Goal: Information Seeking & Learning: Learn about a topic

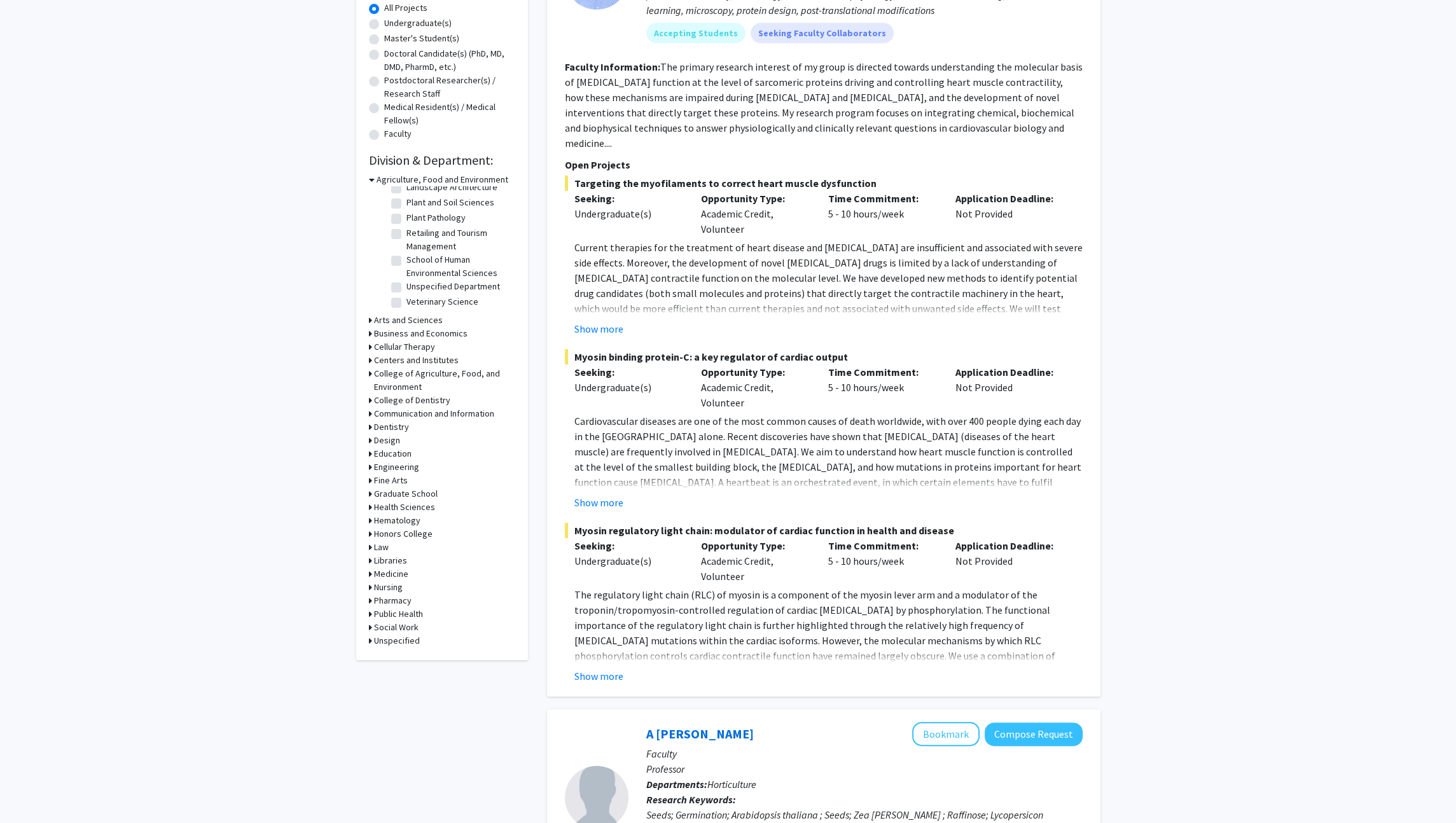
scroll to position [262, 0]
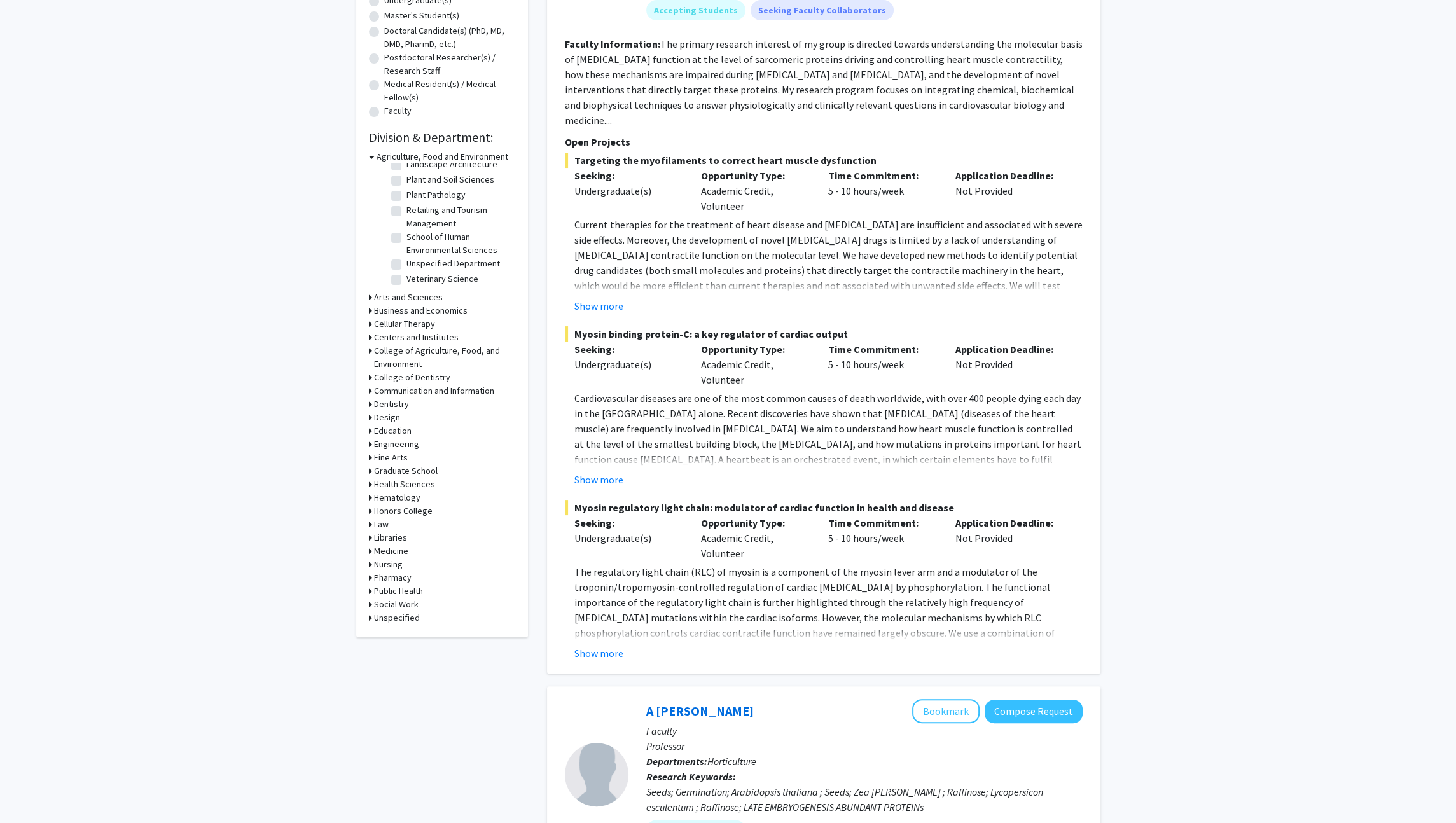
click at [399, 444] on h3 "Engineering" at bounding box center [396, 444] width 45 height 13
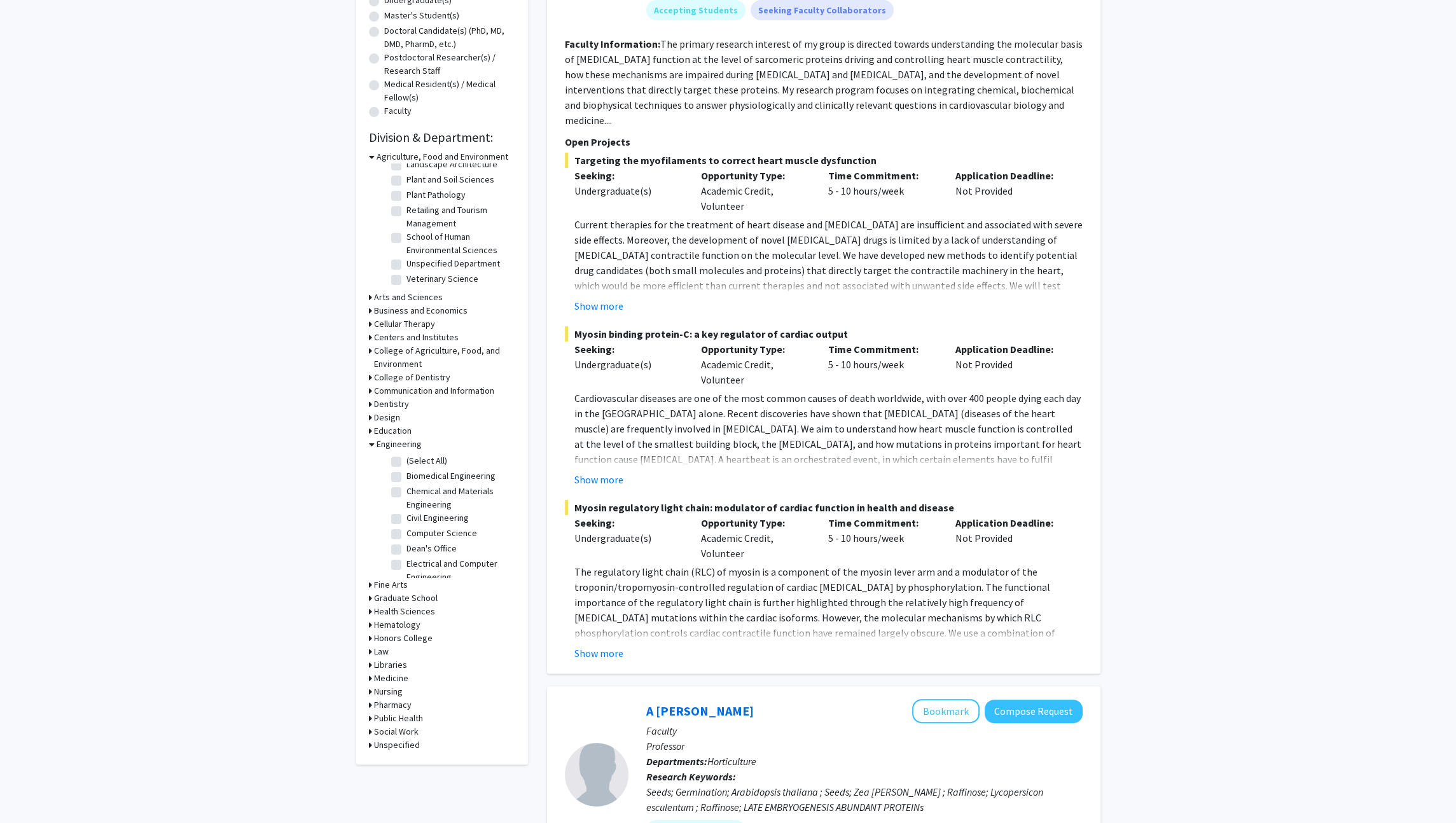
click at [406, 463] on label "(Select All)" at bounding box center [426, 461] width 41 height 13
click at [406, 463] on input "(Select All)" at bounding box center [410, 458] width 9 height 9
checkbox input "true"
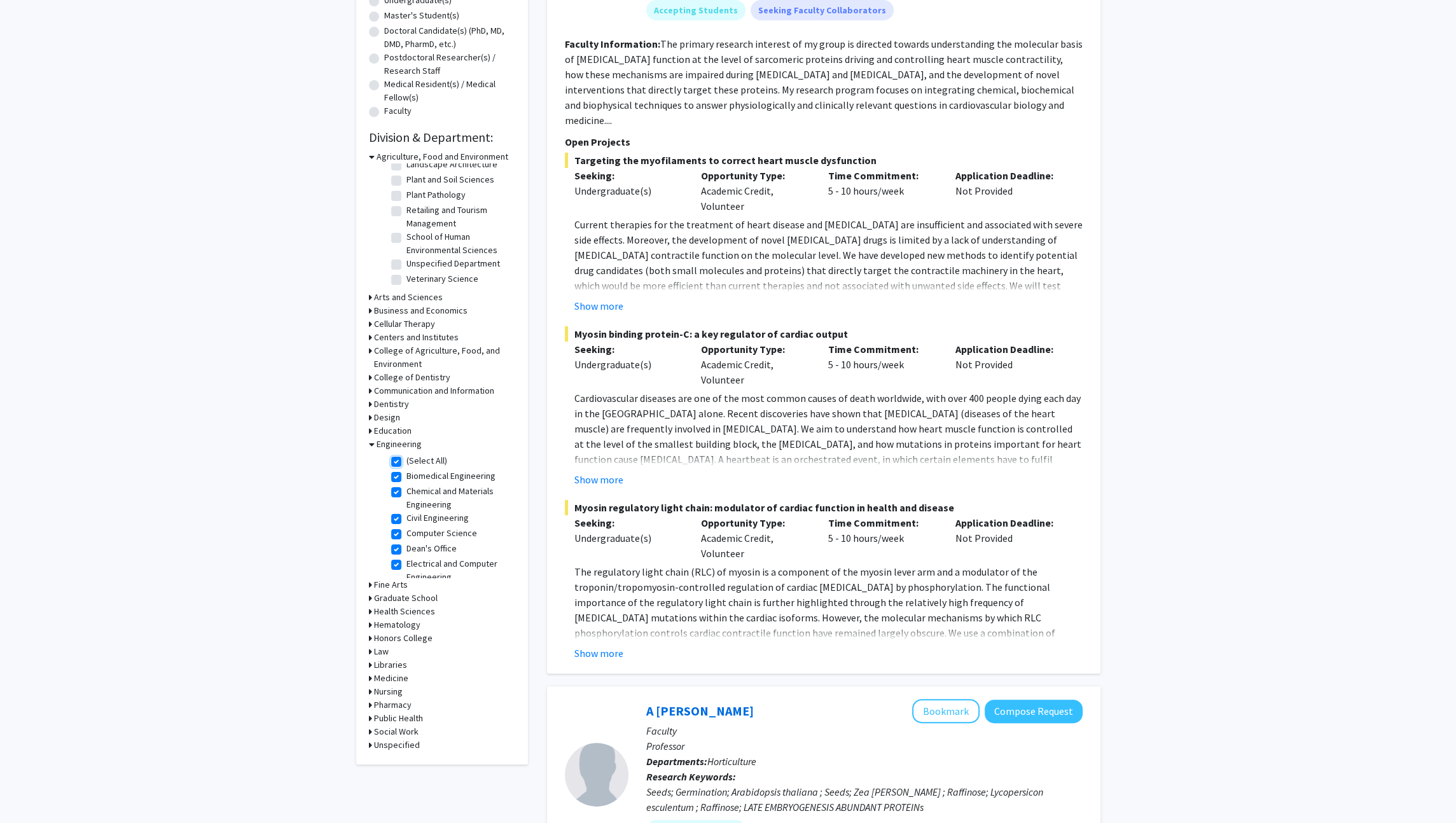
checkbox input "true"
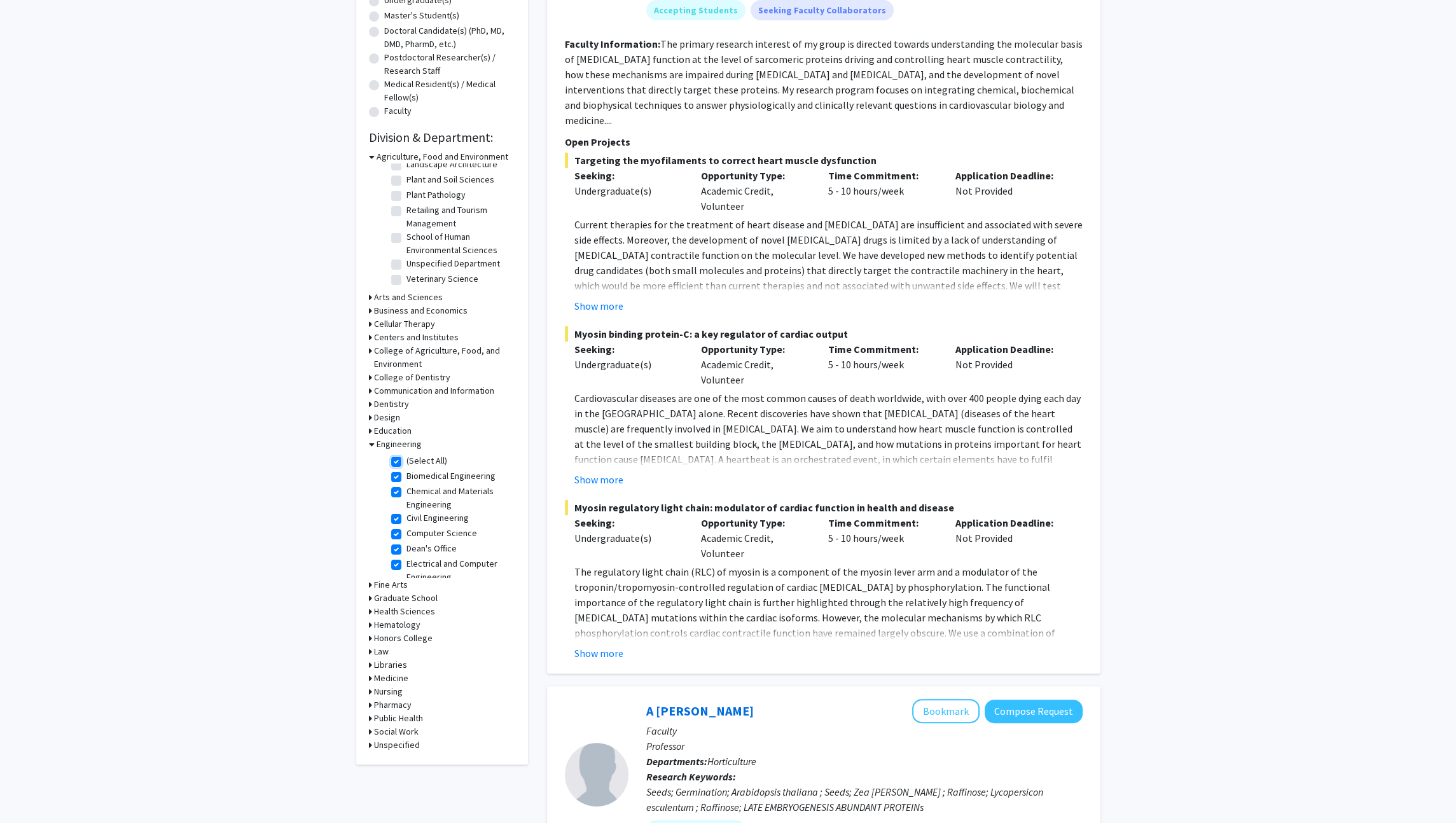
checkbox input "true"
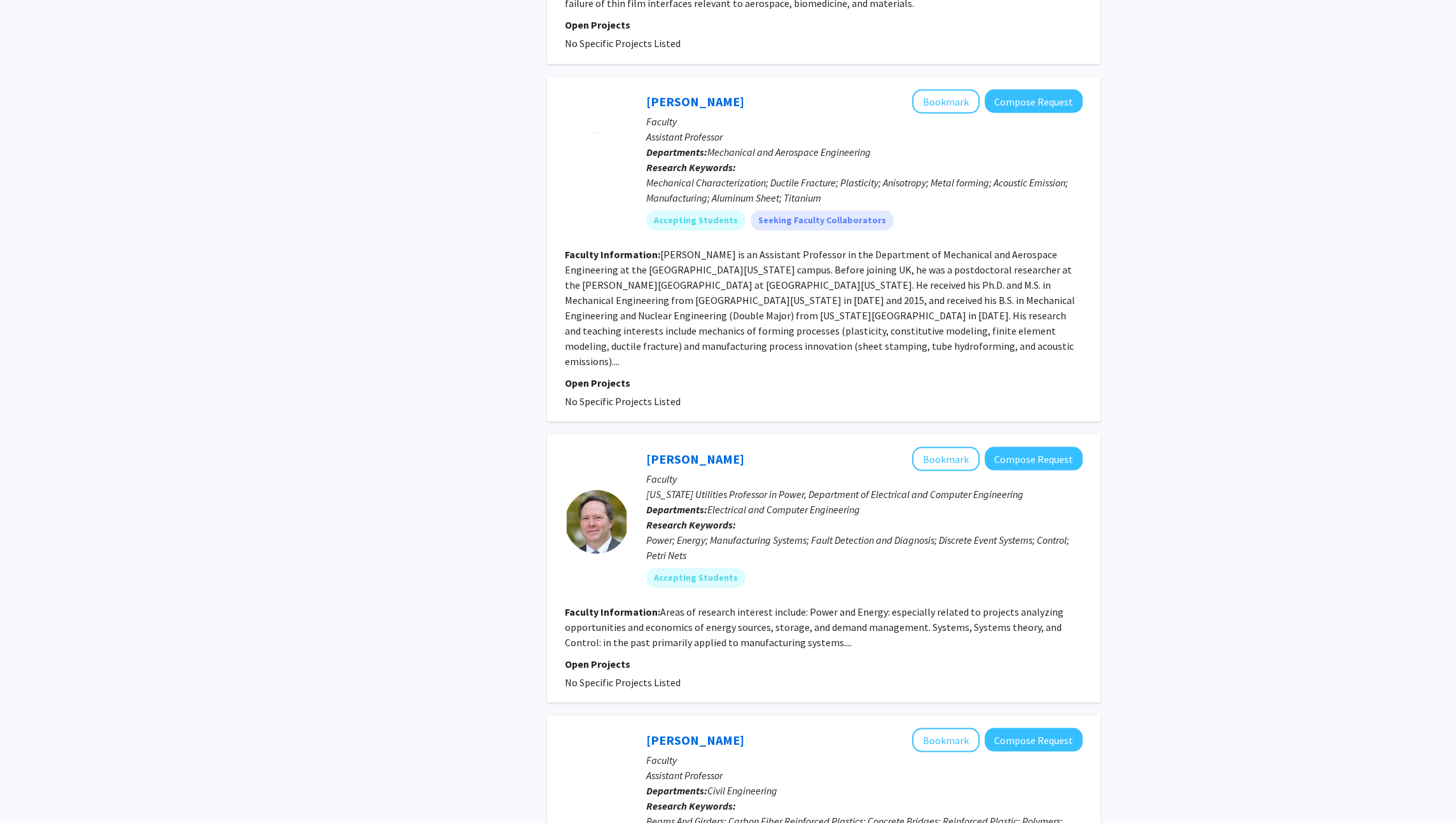
scroll to position [3781, 0]
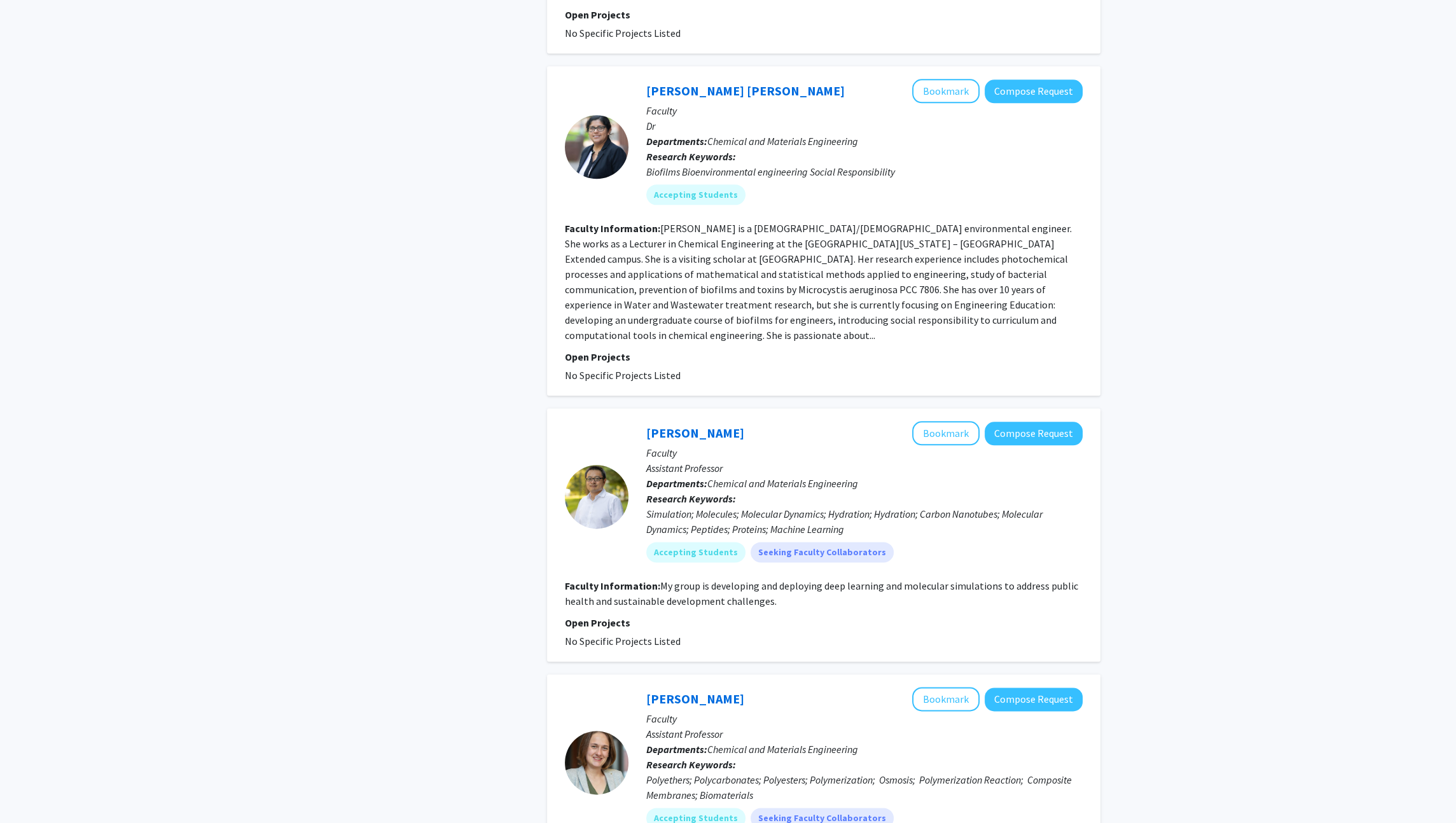
scroll to position [2361, 0]
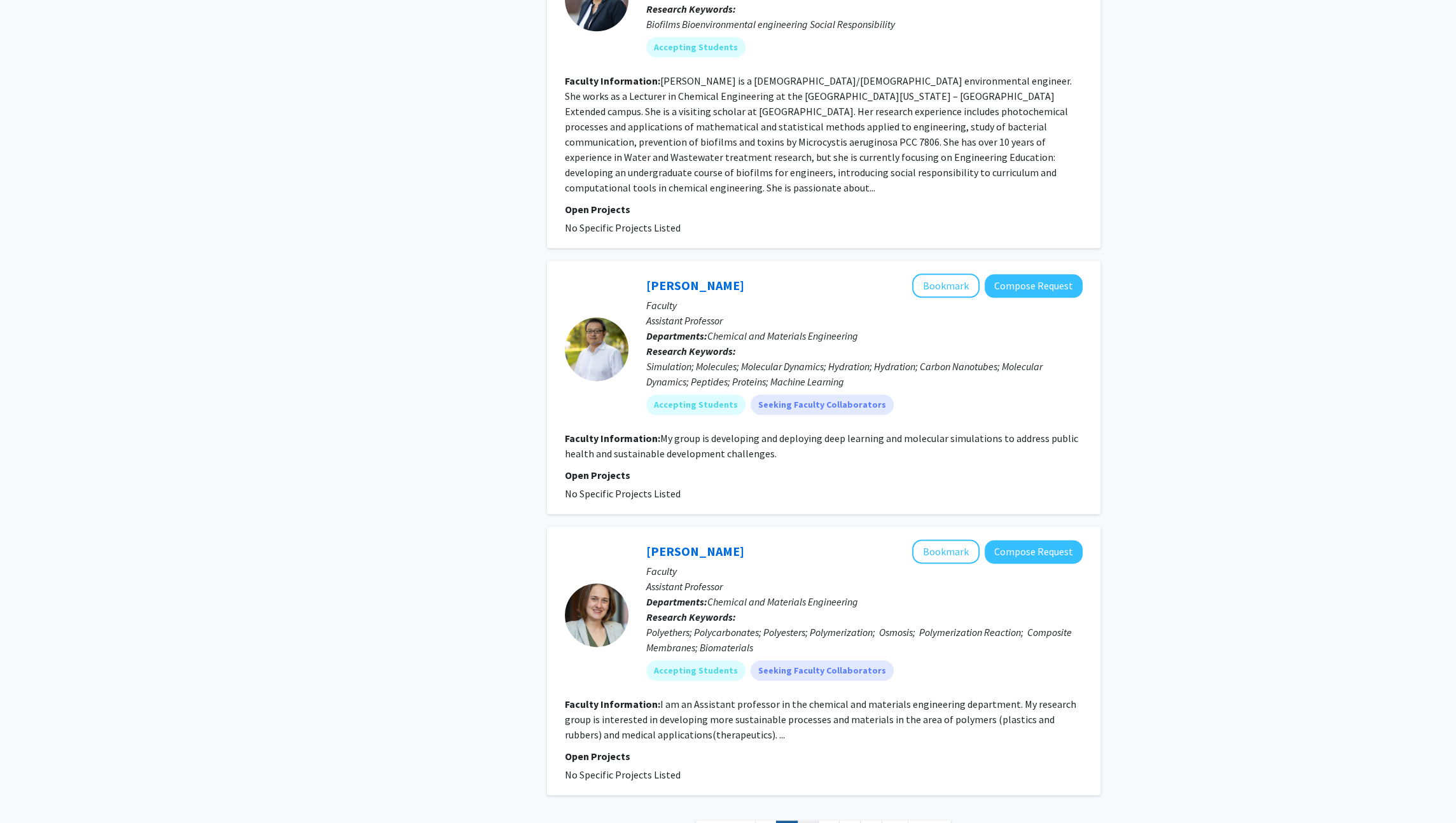
click at [810, 821] on link "3" at bounding box center [808, 832] width 22 height 22
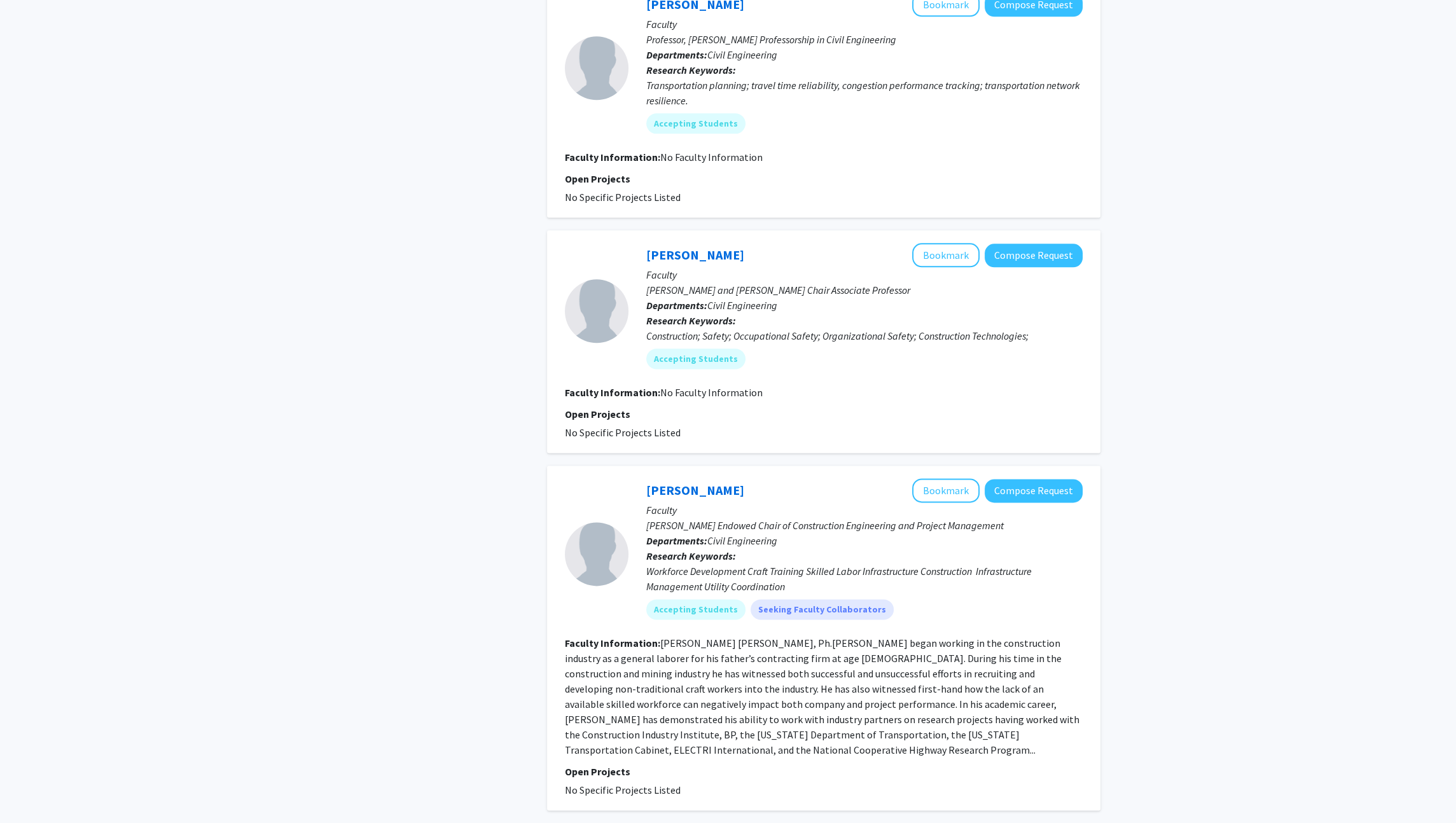
scroll to position [2422, 0]
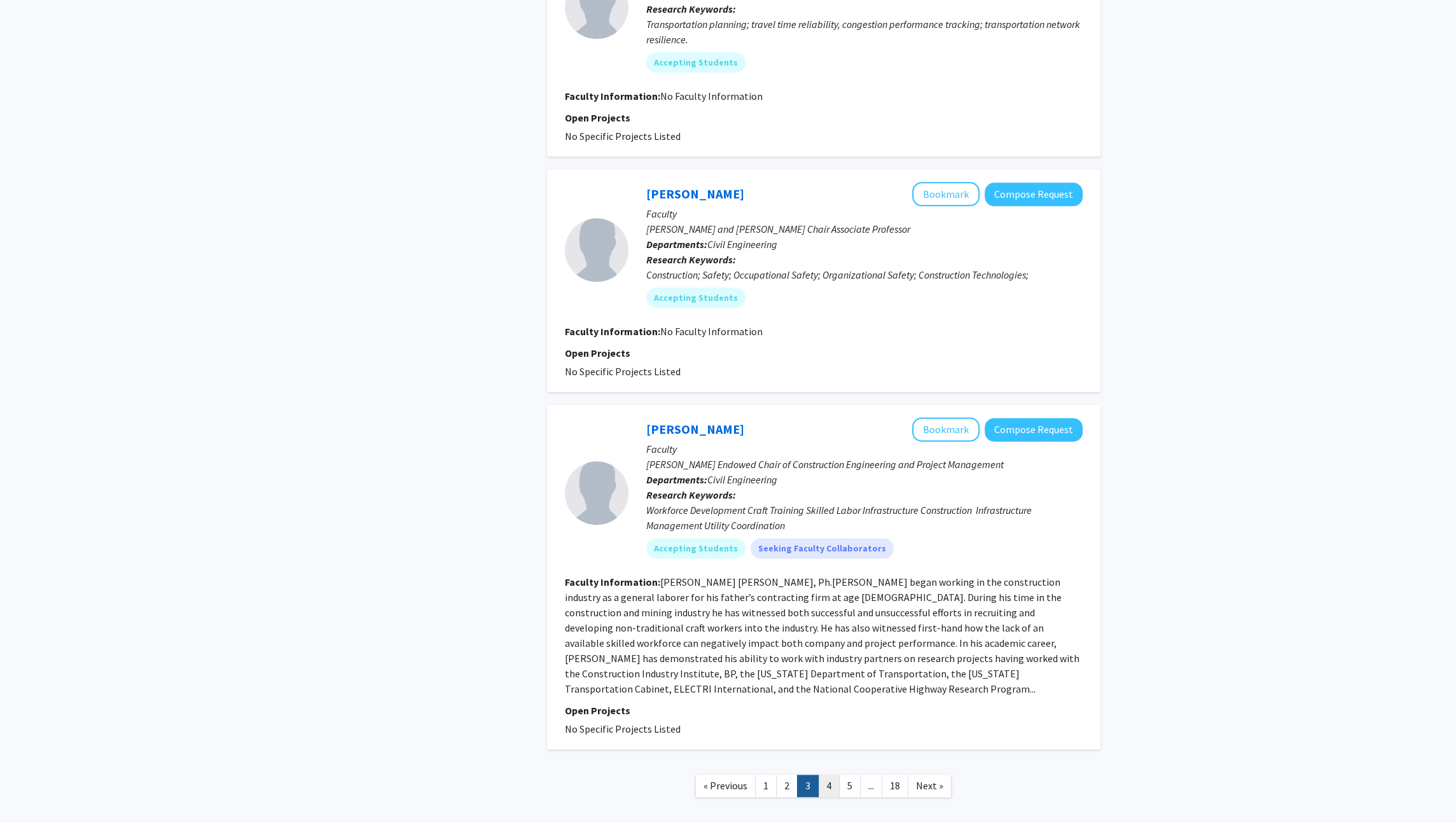
click at [835, 774] on link "4" at bounding box center [829, 785] width 22 height 22
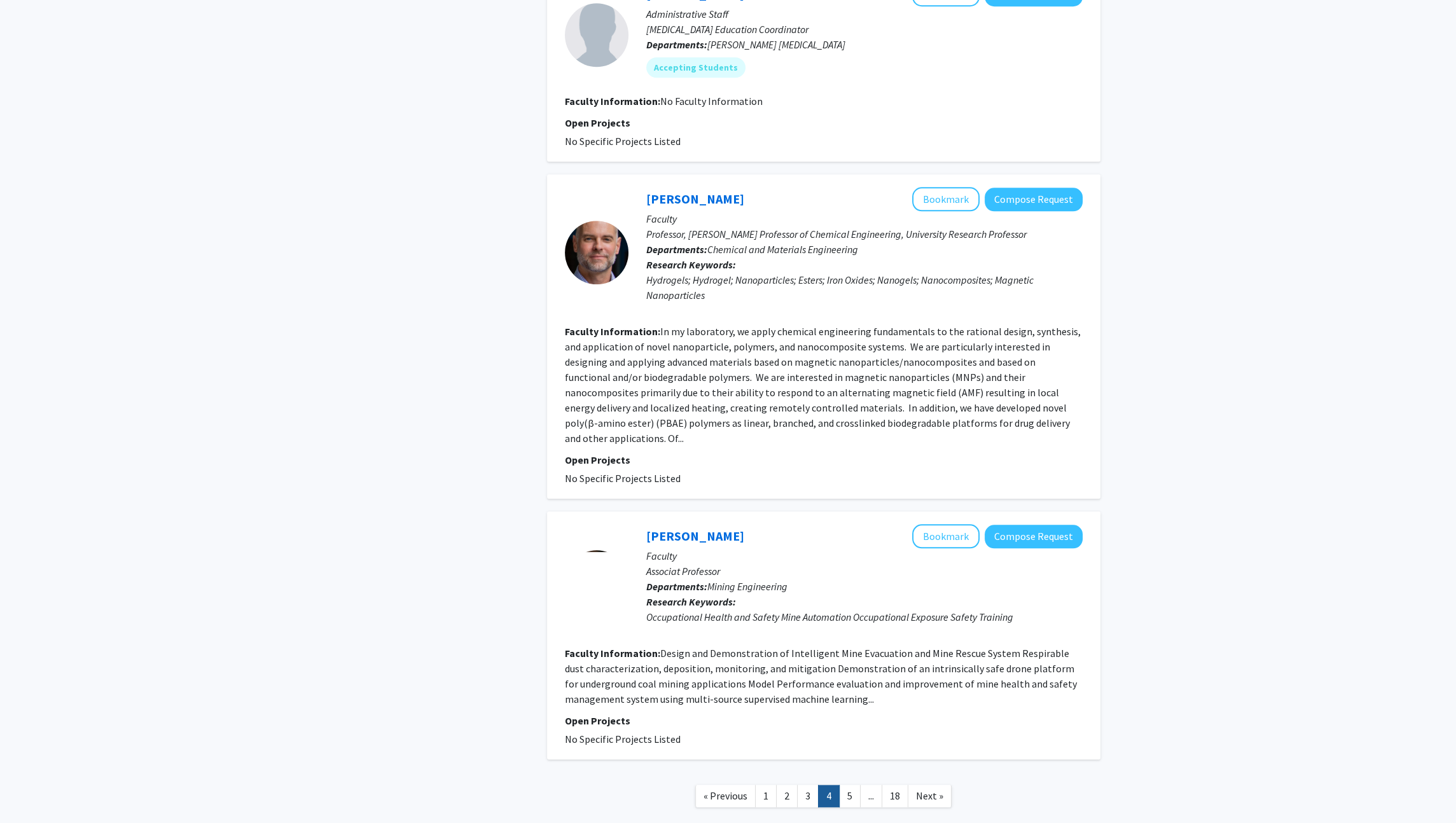
scroll to position [1893, 0]
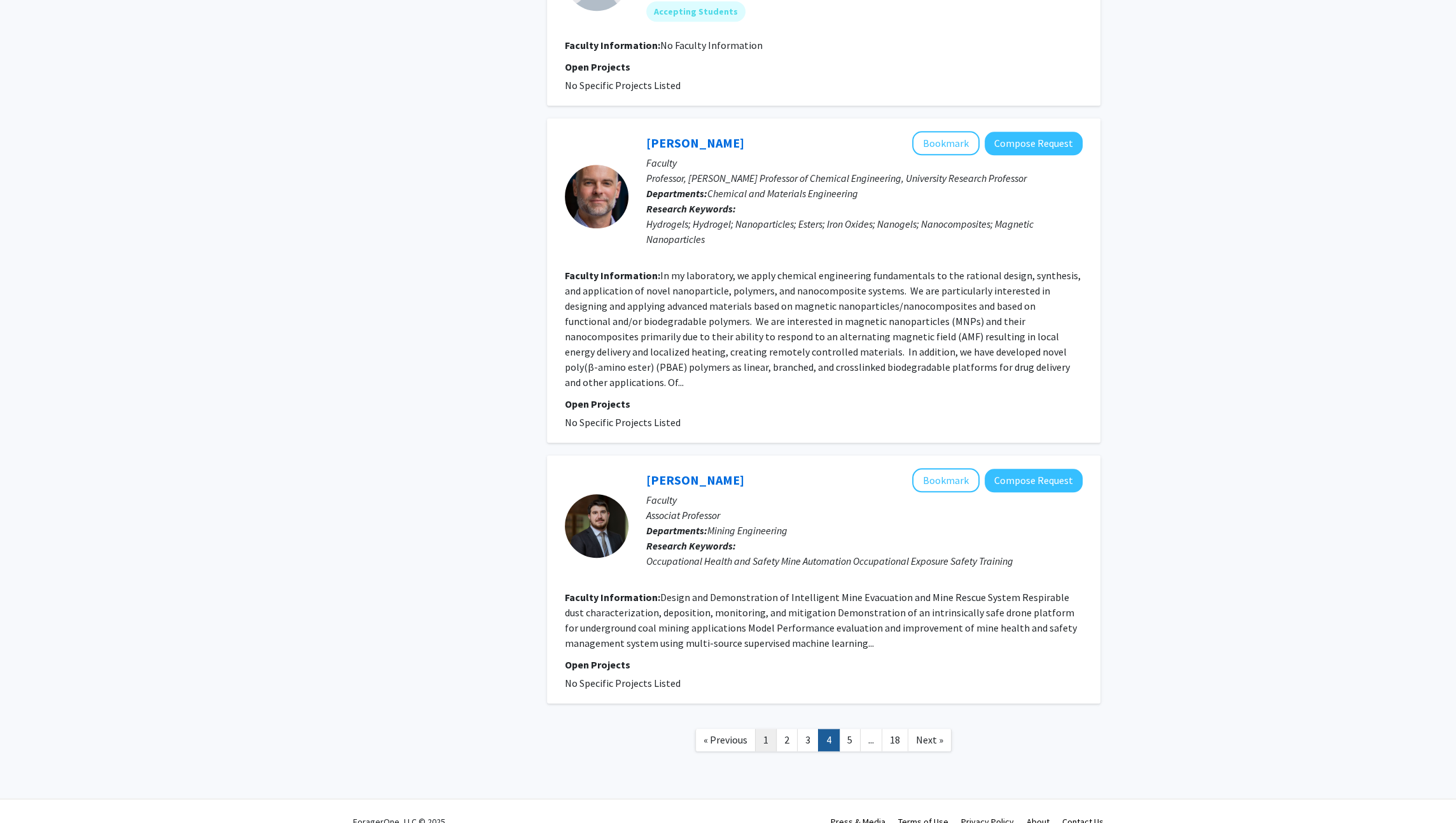
click at [763, 729] on link "1" at bounding box center [766, 739] width 22 height 22
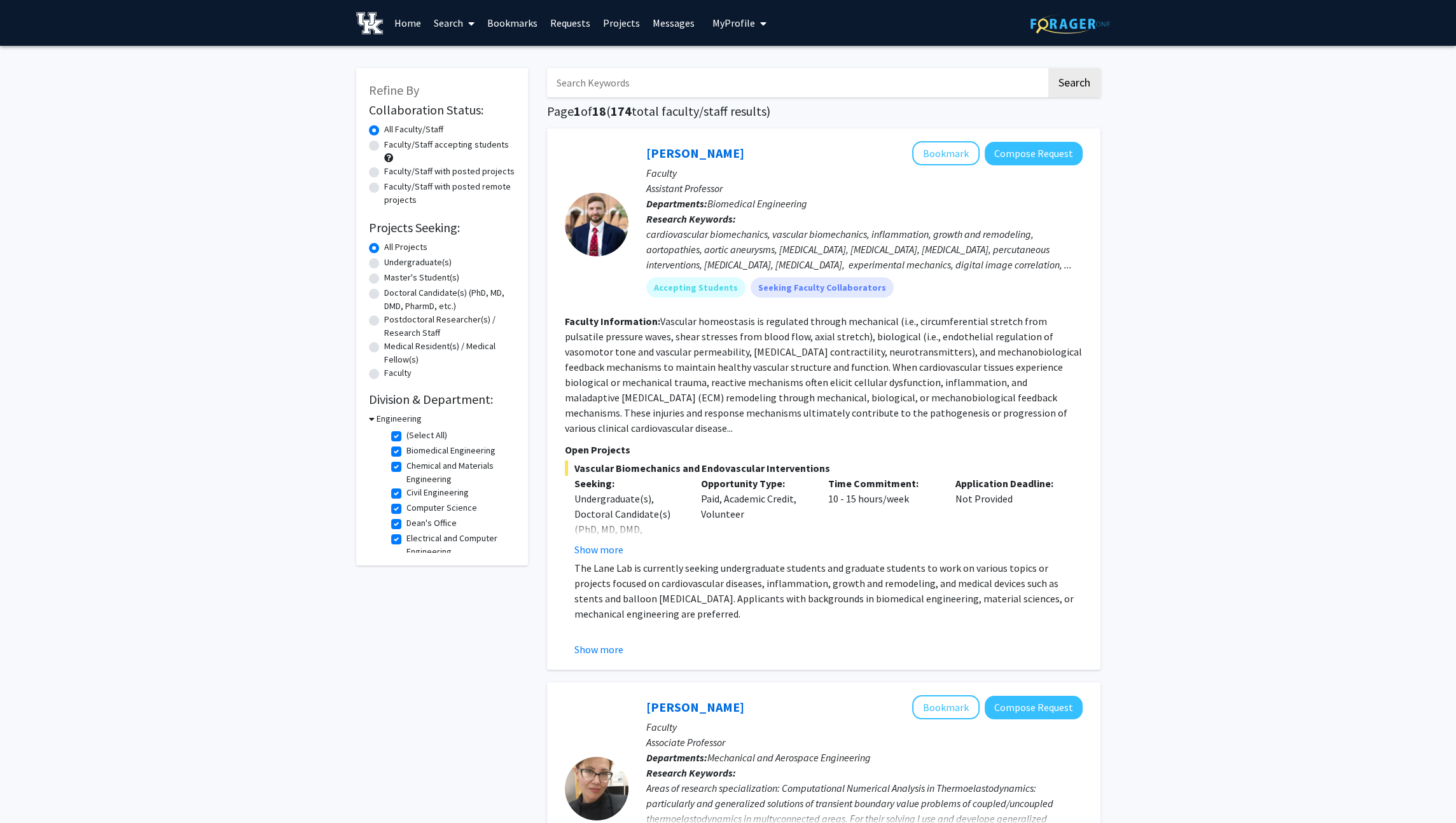
click at [406, 437] on label "(Select All)" at bounding box center [426, 436] width 41 height 13
click at [406, 437] on input "(Select All)" at bounding box center [410, 433] width 9 height 9
checkbox input "false"
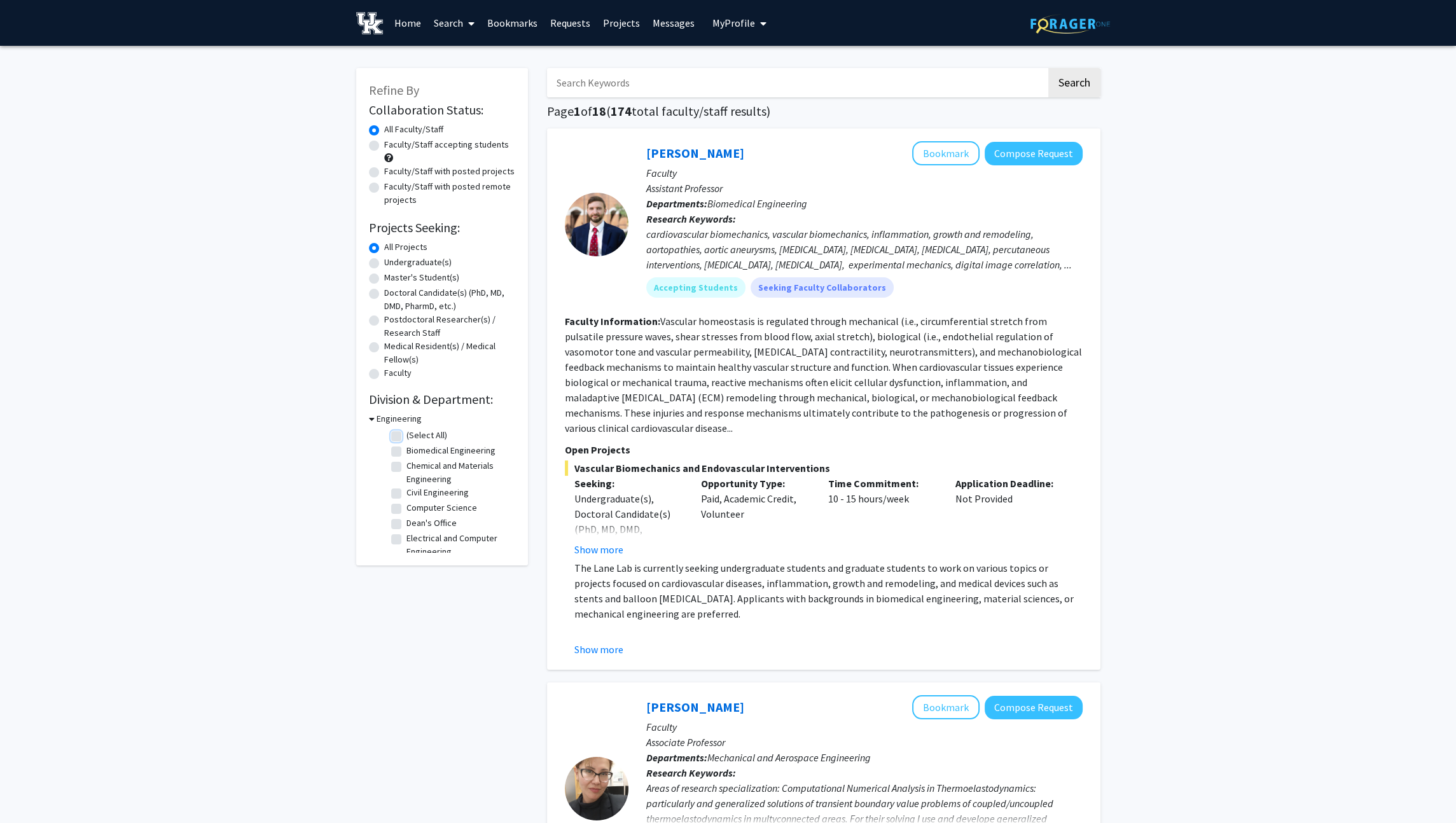
checkbox input "false"
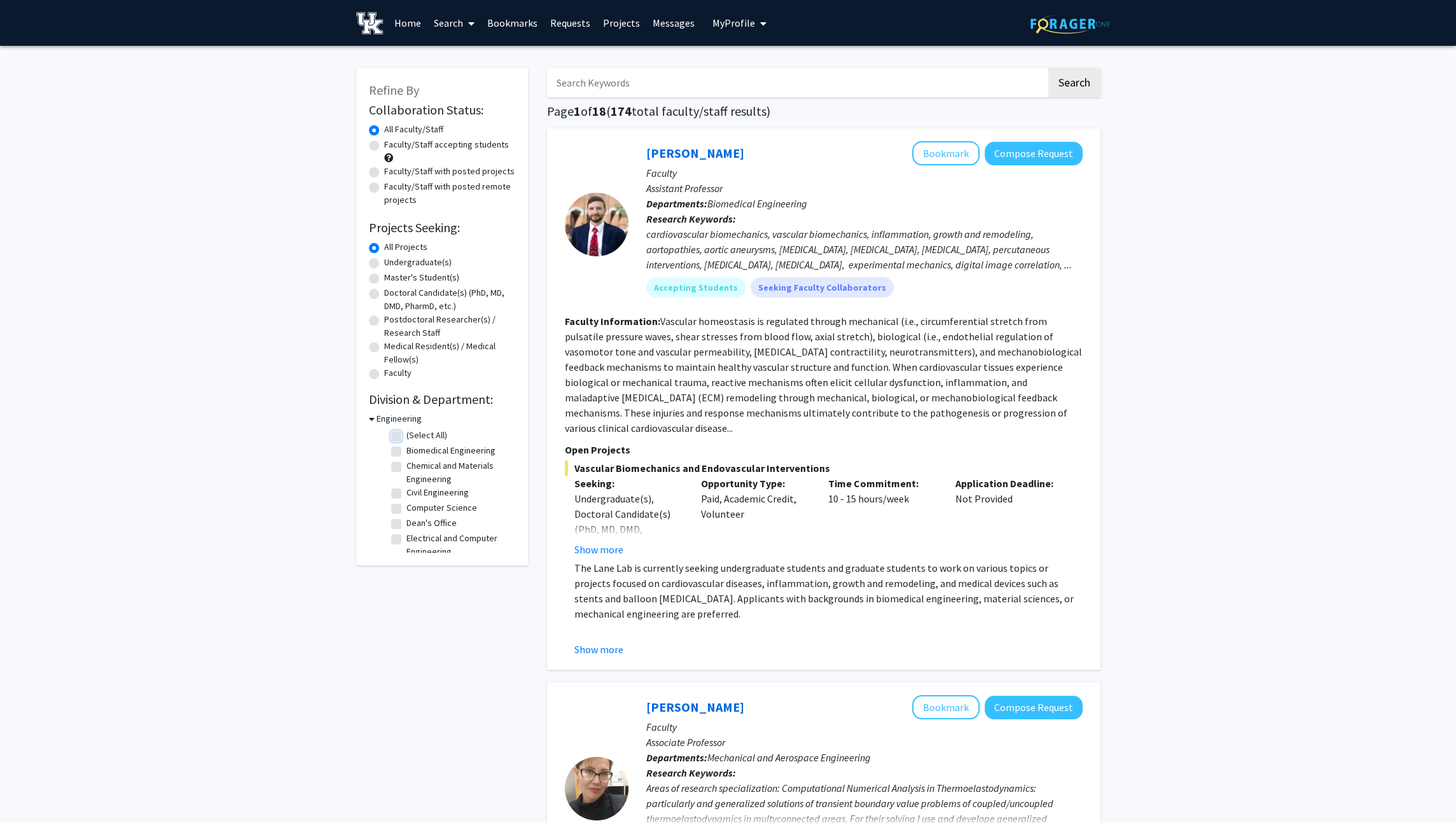
checkbox input "false"
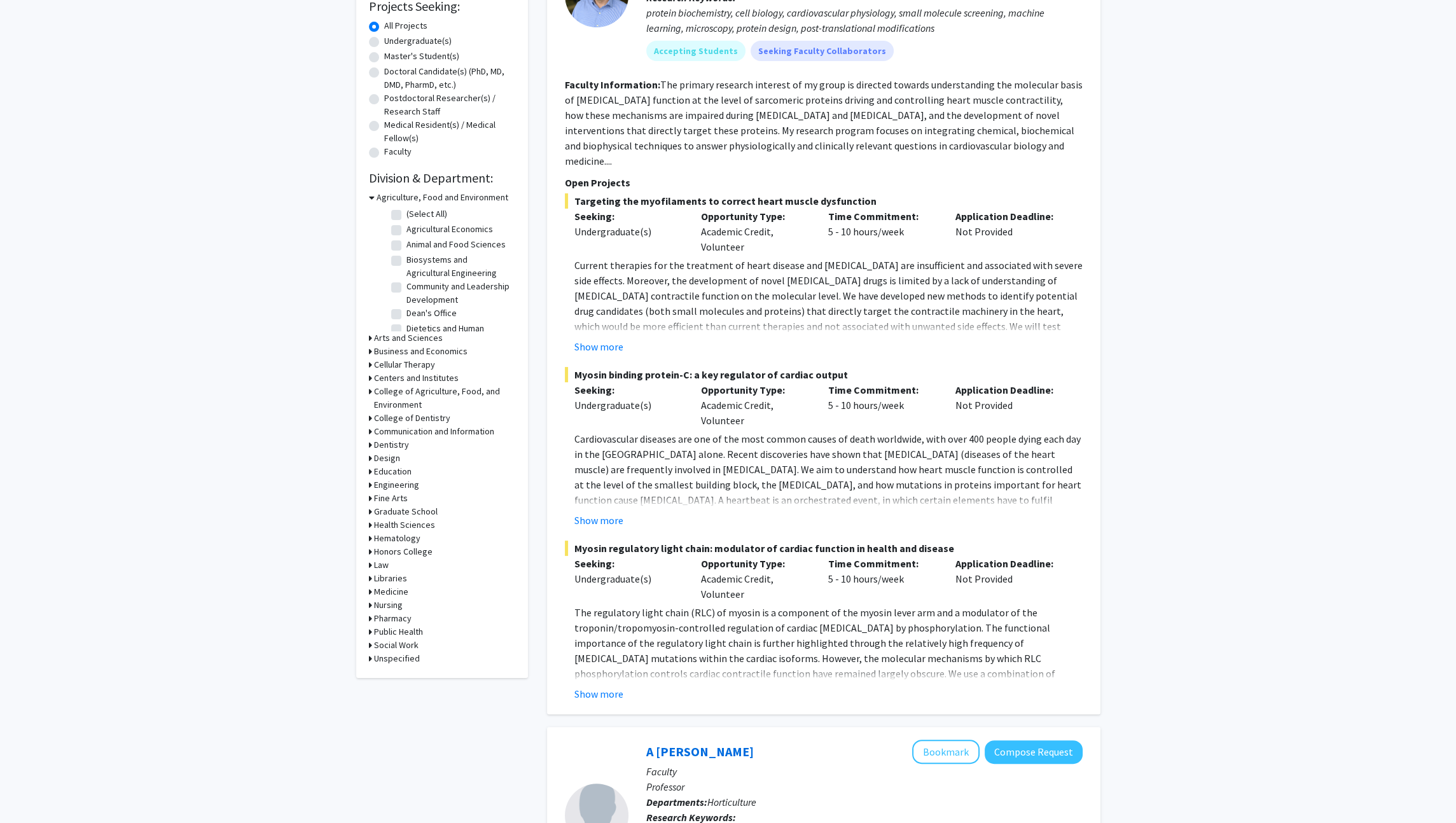
scroll to position [240, 0]
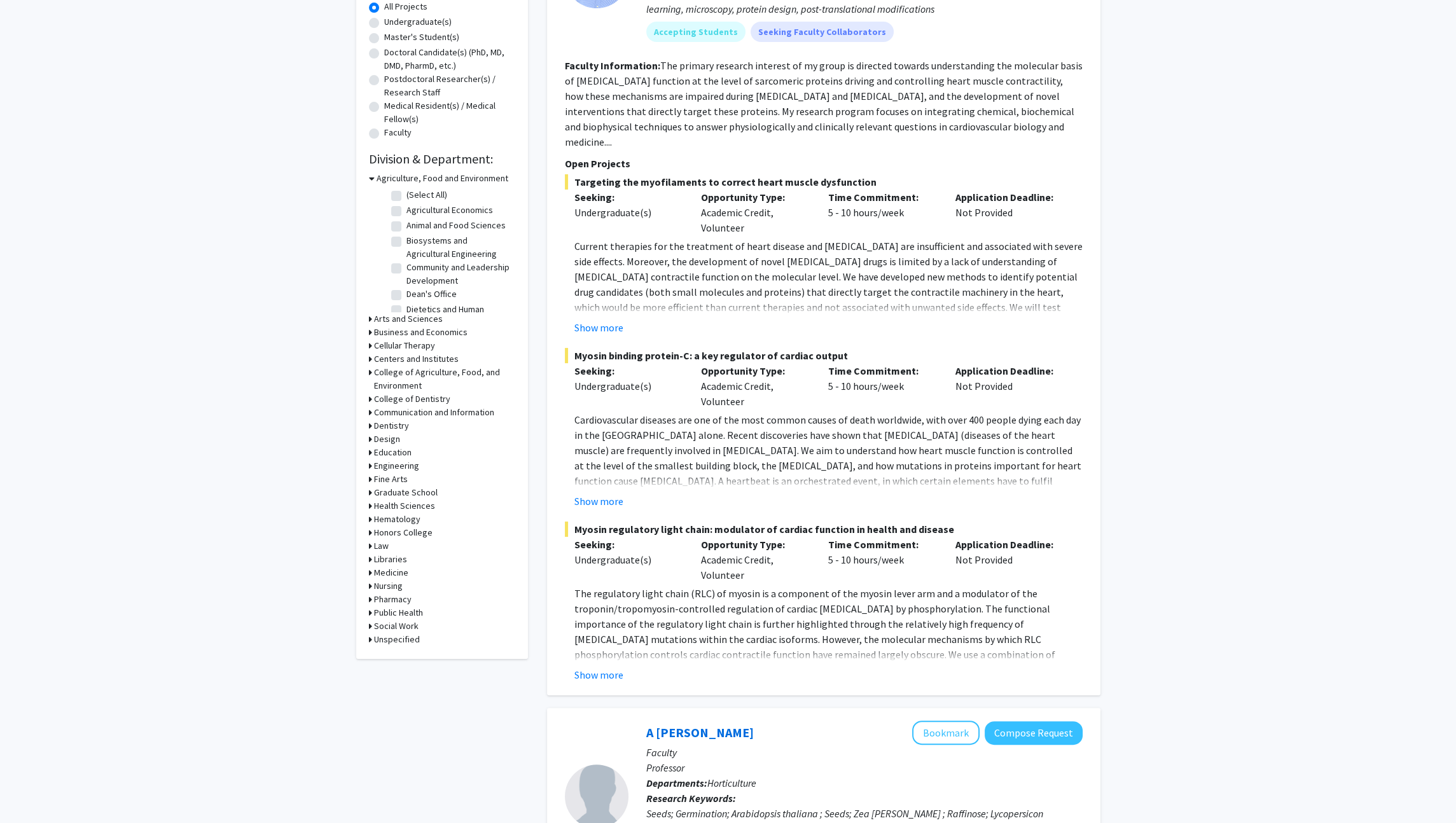
click at [406, 463] on h3 "Engineering" at bounding box center [396, 466] width 45 height 13
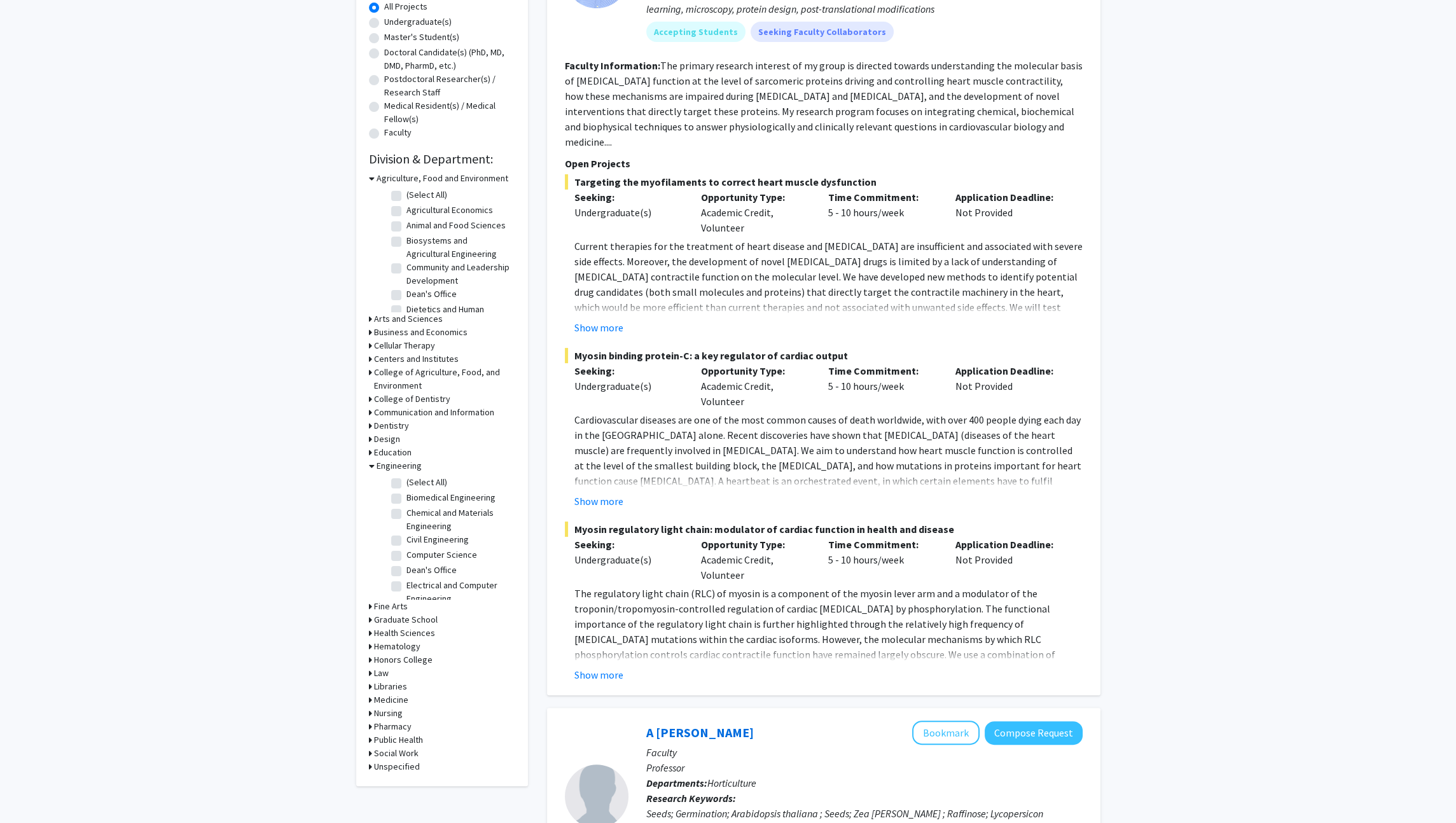
scroll to position [96, 0]
click at [406, 551] on label "Mechanical and Aerospace Engineering" at bounding box center [459, 565] width 106 height 27
click at [406, 551] on input "Mechanical and Aerospace Engineering" at bounding box center [410, 555] width 9 height 9
checkbox input "true"
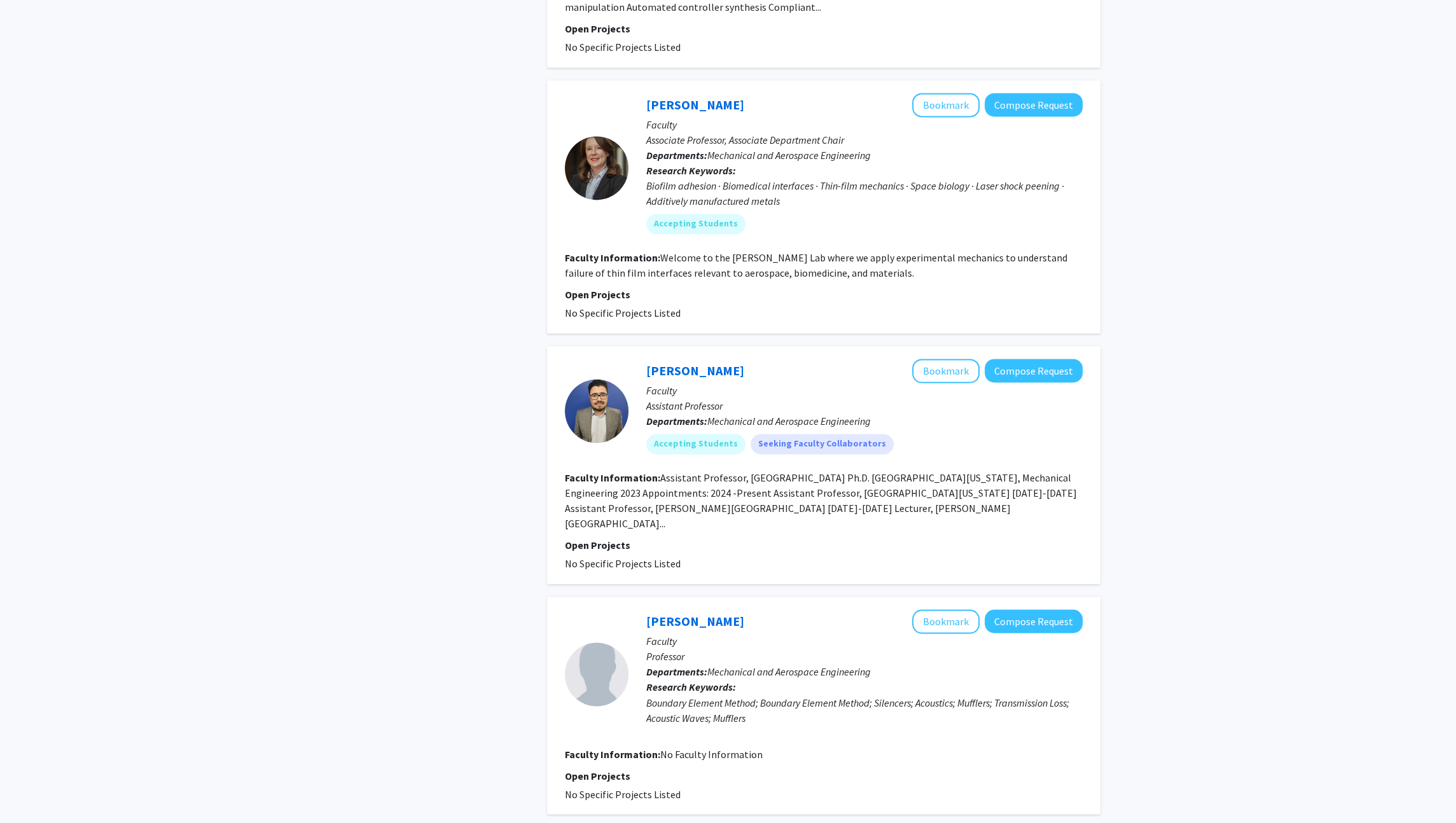
scroll to position [2935, 0]
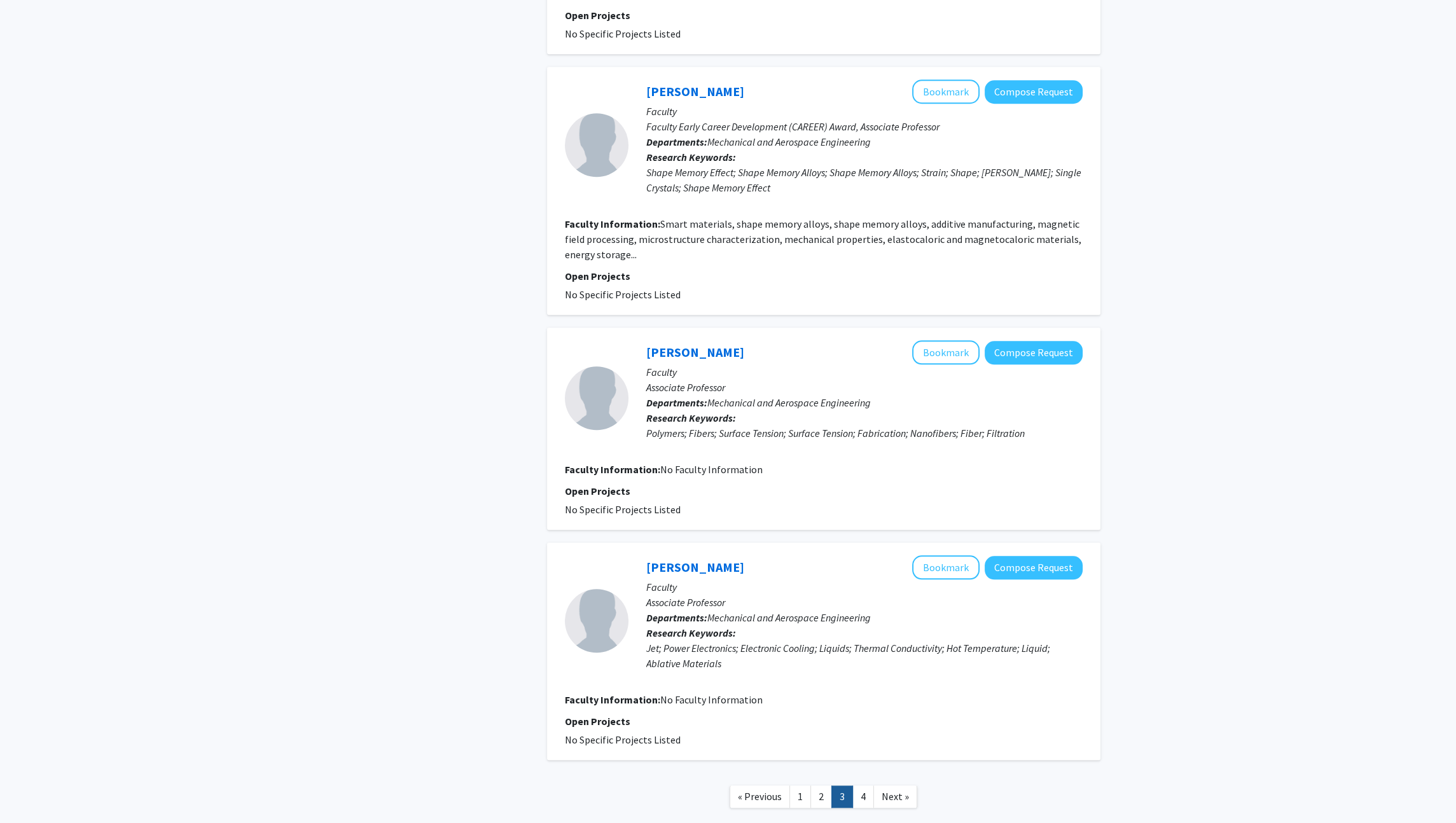
scroll to position [1715, 0]
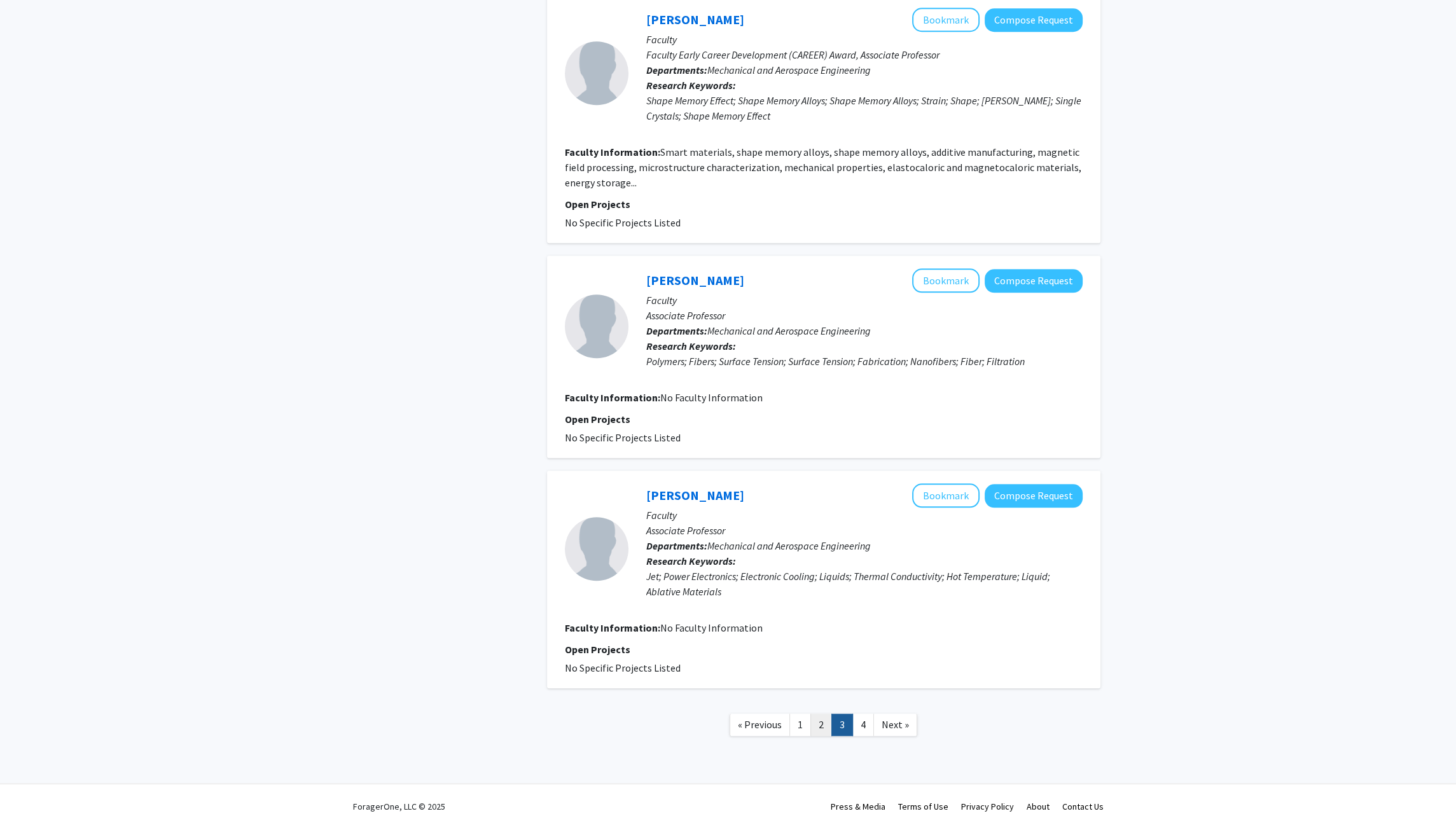
click at [822, 727] on link "2" at bounding box center [821, 724] width 22 height 22
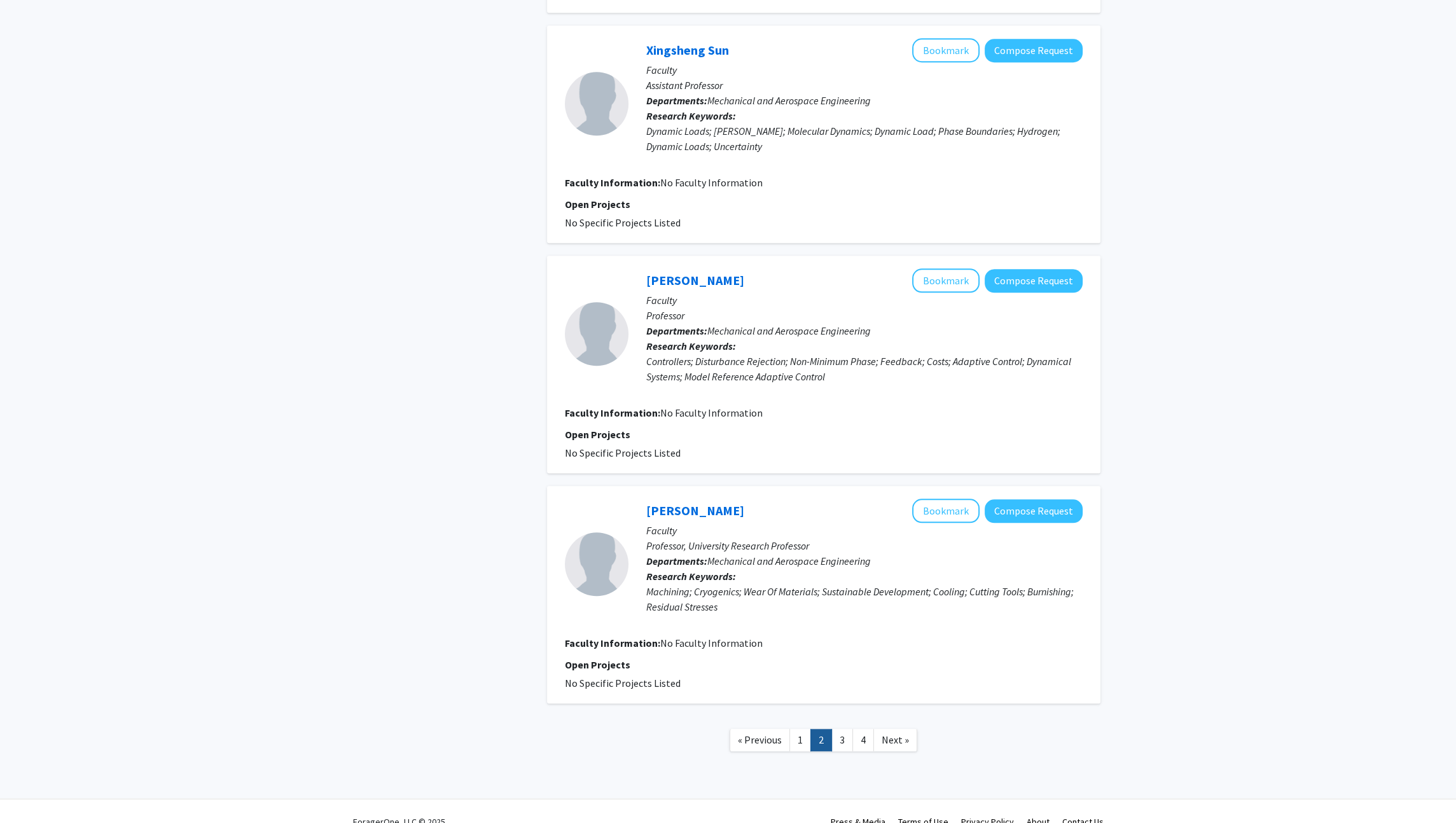
scroll to position [1669, 0]
click at [849, 734] on link "3" at bounding box center [842, 739] width 22 height 22
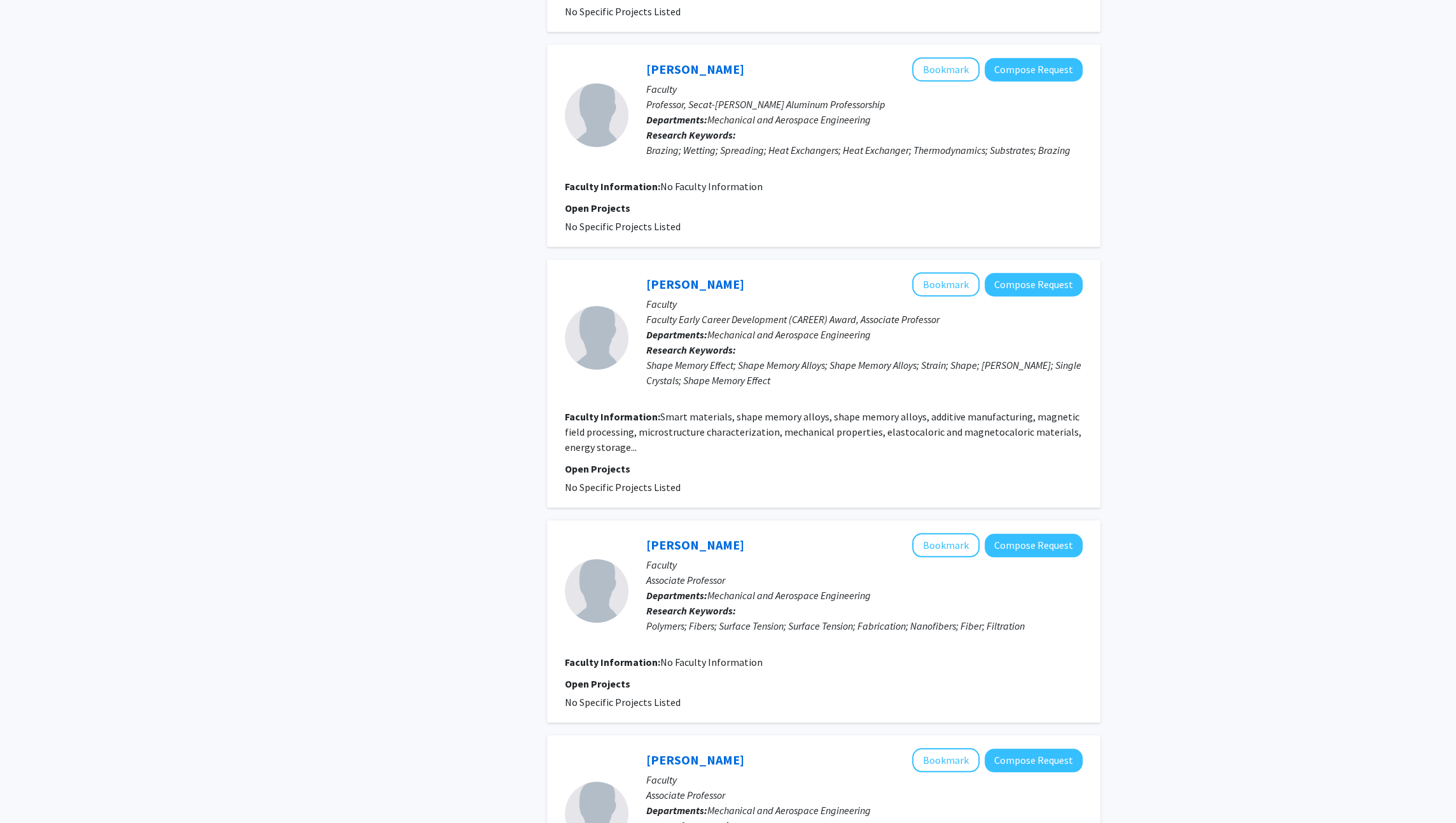
scroll to position [1715, 0]
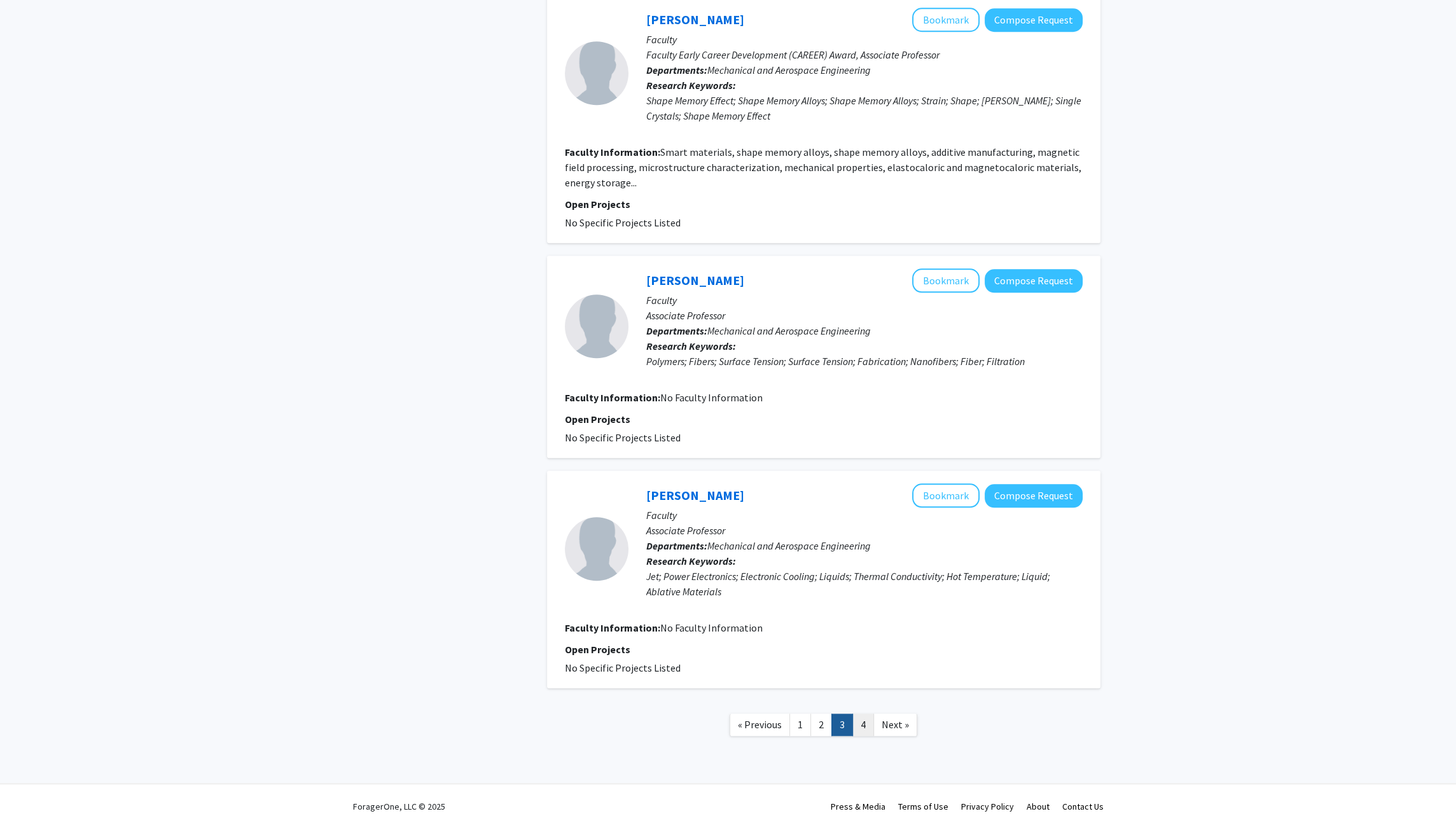
click at [865, 726] on link "4" at bounding box center [863, 724] width 22 height 22
